Goal: Task Accomplishment & Management: Manage account settings

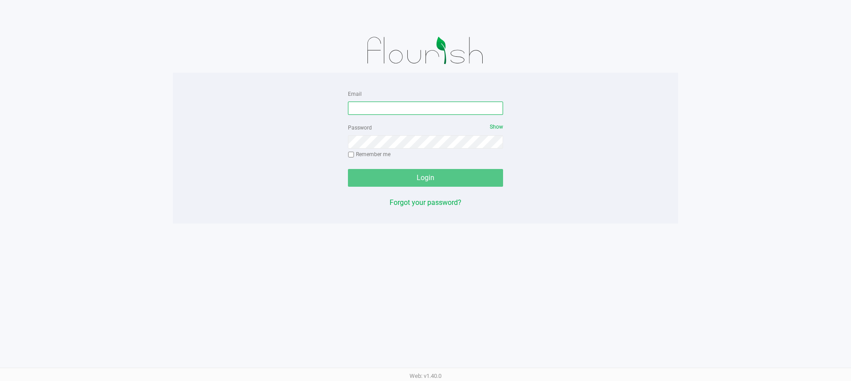
click at [383, 113] on input "Email" at bounding box center [425, 108] width 155 height 13
type input "[EMAIL_ADDRESS][DOMAIN_NAME]"
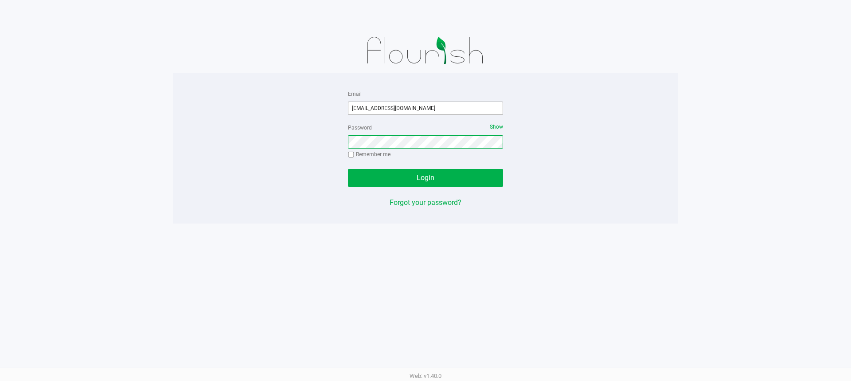
click at [348, 169] on button "Login" at bounding box center [425, 178] width 155 height 18
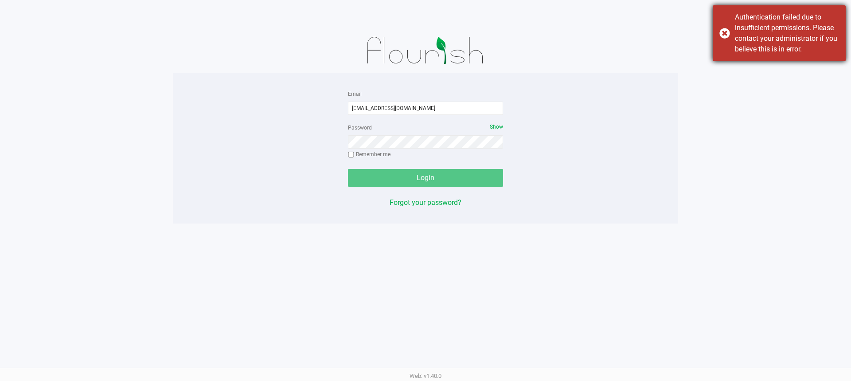
click at [720, 32] on div "Authentication failed due to insufficient permissions. Please contact your admi…" at bounding box center [779, 33] width 133 height 56
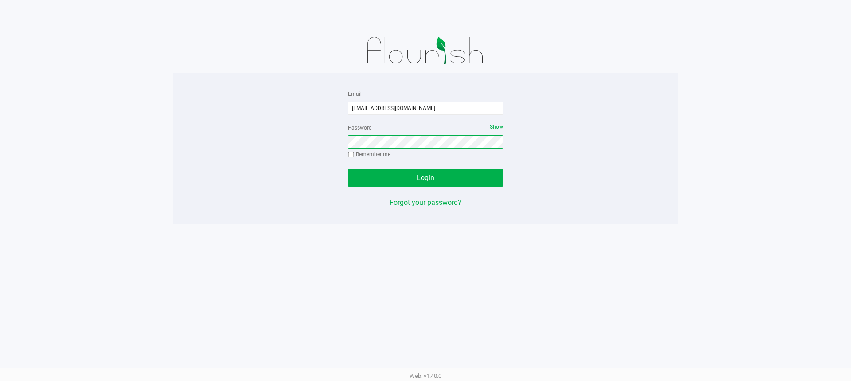
click at [348, 169] on button "Login" at bounding box center [425, 178] width 155 height 18
